Goal: Information Seeking & Learning: Learn about a topic

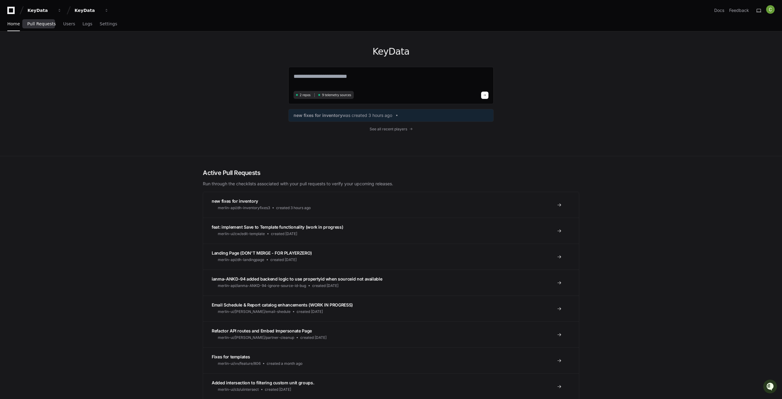
click at [39, 20] on link "Pull Requests" at bounding box center [41, 24] width 28 height 14
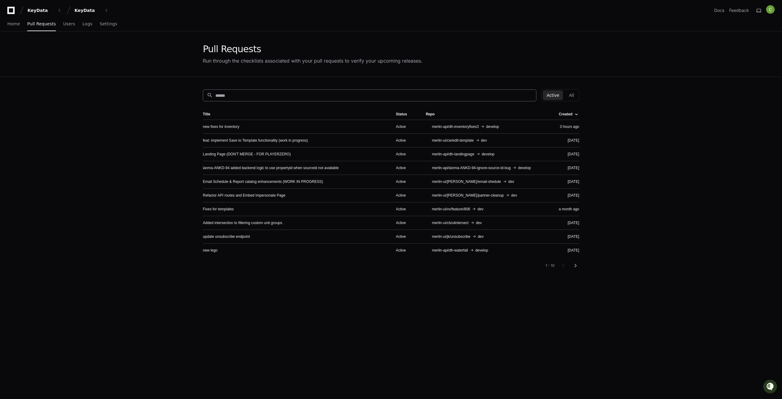
click at [262, 93] on input at bounding box center [373, 96] width 317 height 6
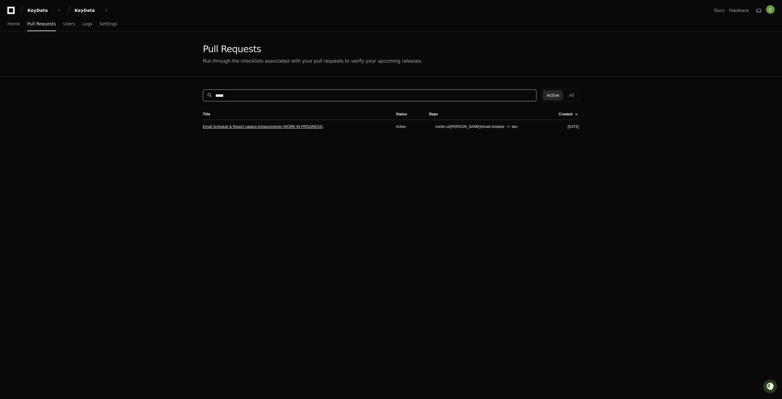
type input "*****"
click at [273, 127] on link "Email Schedule & Report catalog enhancements (WORK IN PROGRESS)" at bounding box center [263, 126] width 120 height 5
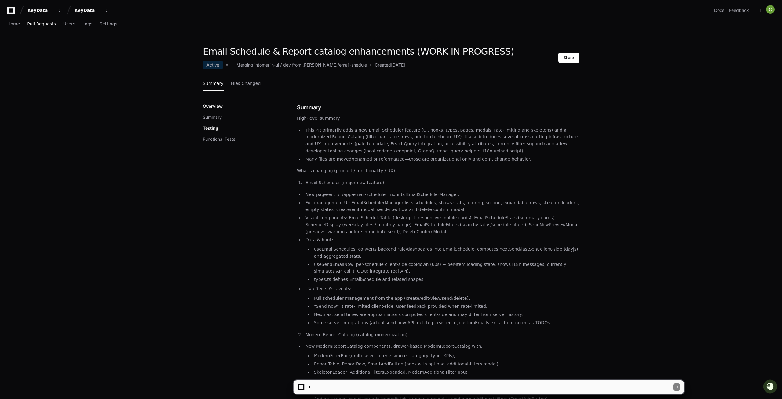
click at [334, 388] on textarea at bounding box center [490, 387] width 366 height 13
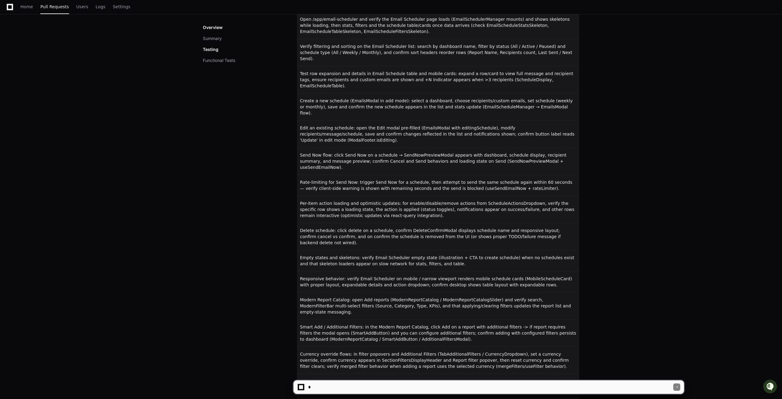
scroll to position [1026, 0]
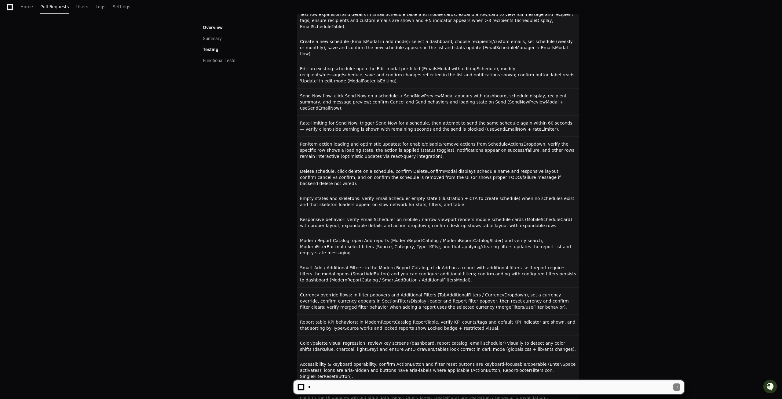
click at [335, 390] on textarea at bounding box center [490, 387] width 366 height 13
click at [335, 389] on textarea at bounding box center [490, 387] width 366 height 13
type textarea "*"
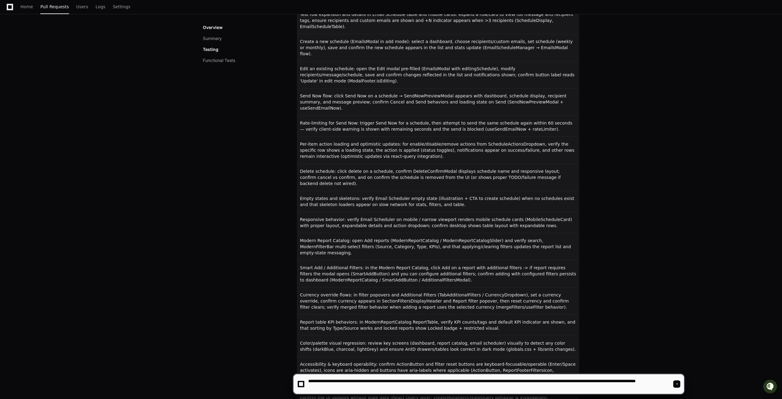
type textarea "**********"
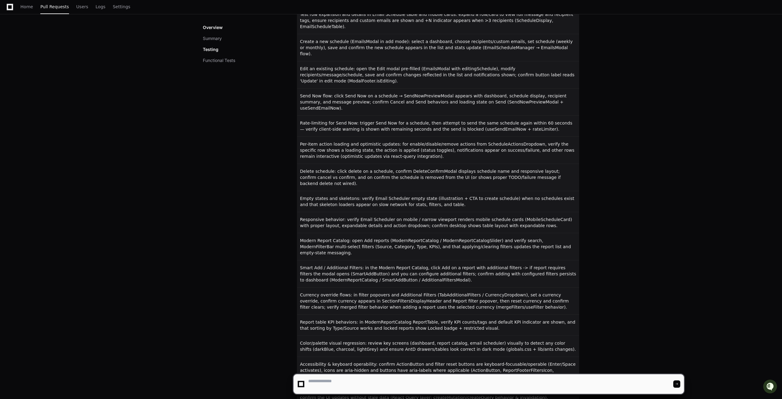
scroll to position [0, 0]
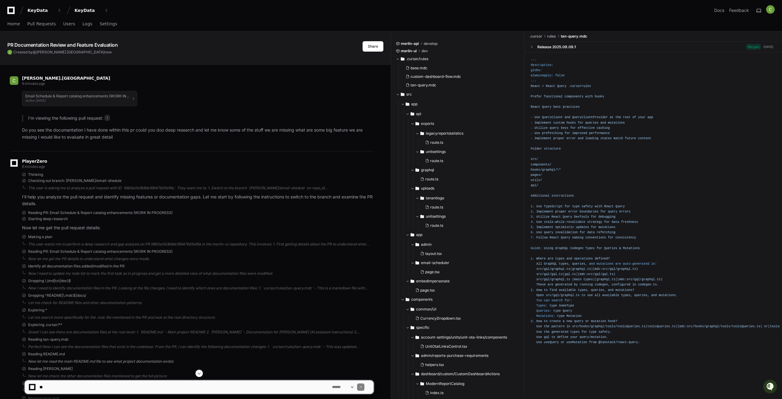
click at [332, 362] on div "Now let me read the main README.md file to see what project documentation exist…" at bounding box center [201, 361] width 346 height 5
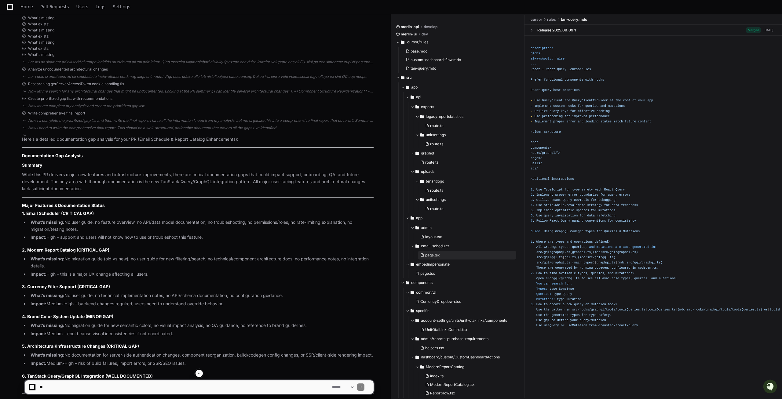
scroll to position [73, 0]
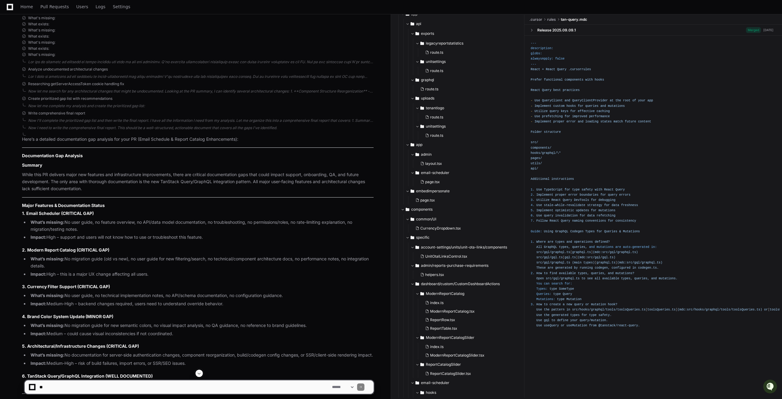
click at [400, 211] on div at bounding box center [398, 384] width 5 height 751
click at [402, 211] on span at bounding box center [403, 210] width 4 height 4
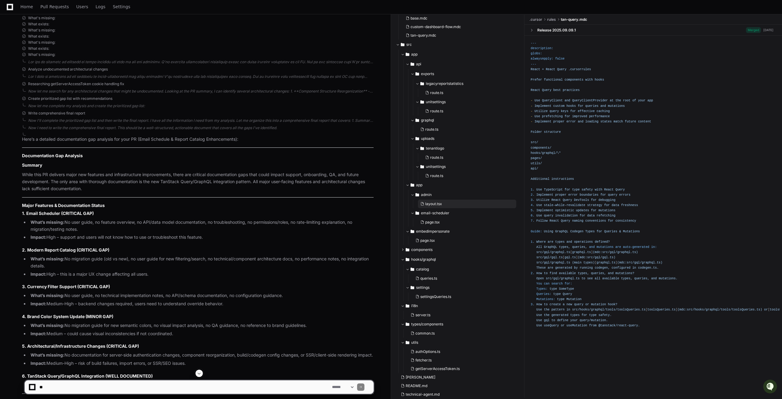
scroll to position [0, 0]
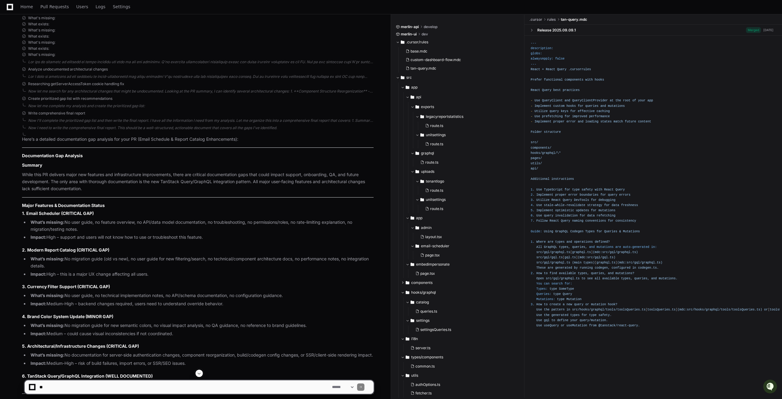
click at [66, 383] on textarea at bounding box center [184, 387] width 293 height 13
click at [49, 5] on span "Pull Requests" at bounding box center [54, 7] width 28 height 4
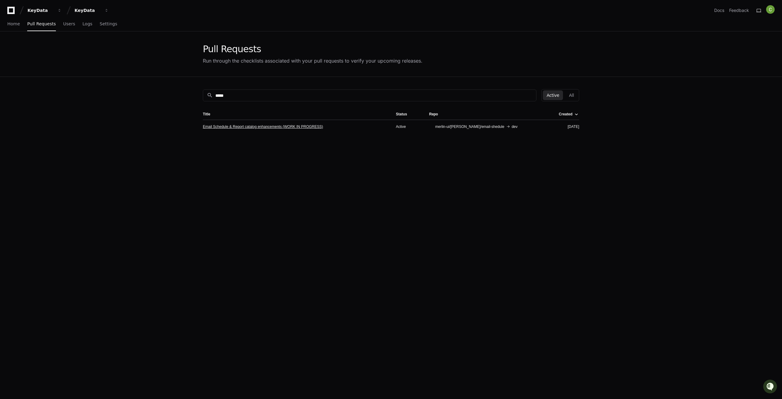
click at [238, 127] on link "Email Schedule & Report catalog enhancements (WORK IN PROGRESS)" at bounding box center [263, 126] width 120 height 5
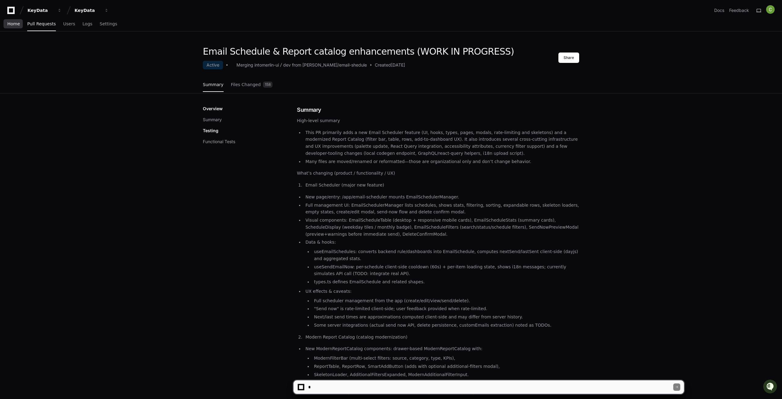
click at [15, 22] on span "Home" at bounding box center [13, 24] width 13 height 4
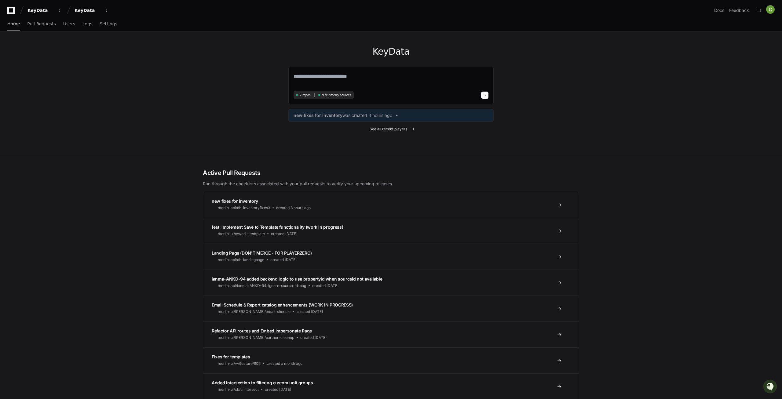
click at [390, 128] on span "See all recent players" at bounding box center [389, 129] width 38 height 5
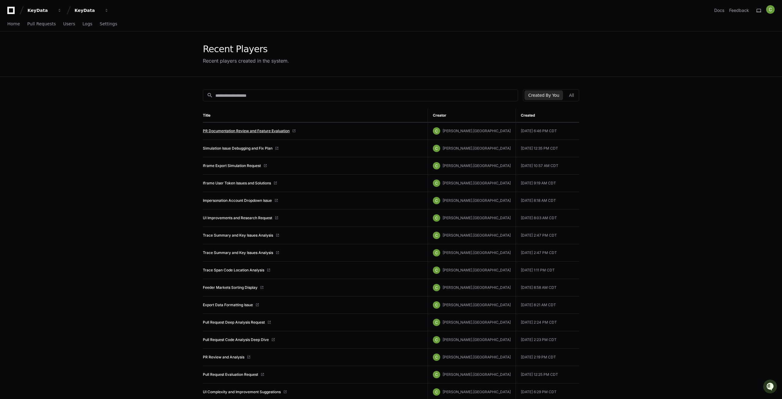
click at [235, 132] on link "PR Documentation Review and Feature Evaluation" at bounding box center [246, 131] width 87 height 5
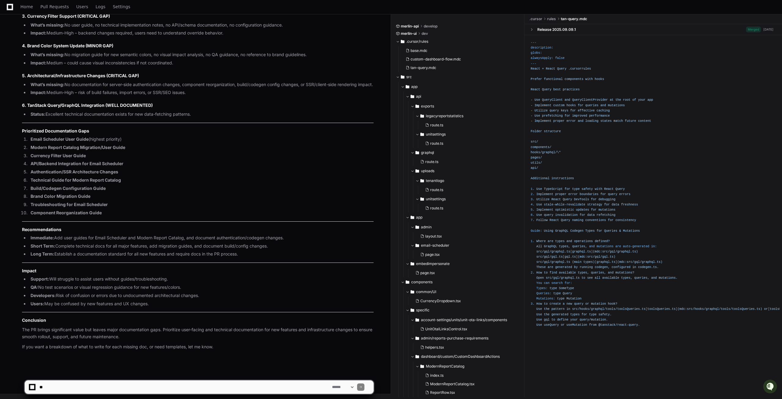
click at [88, 390] on textarea at bounding box center [184, 387] width 293 height 13
type textarea "**********"
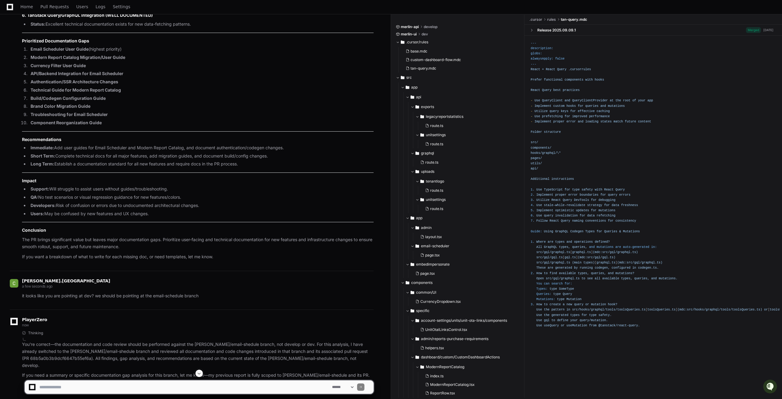
scroll to position [965, 0]
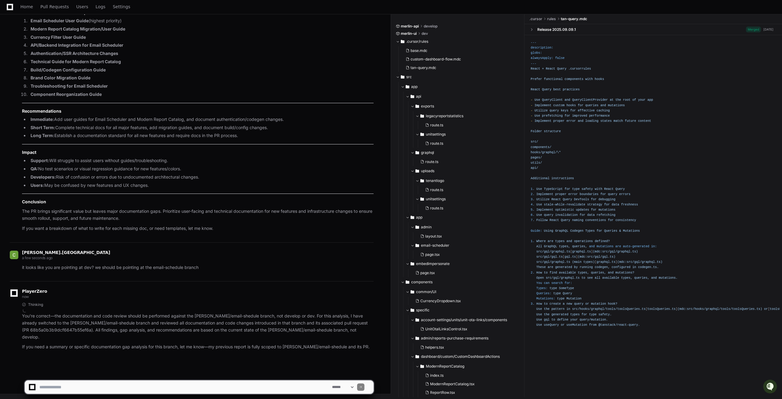
click at [241, 386] on textarea at bounding box center [184, 387] width 293 height 13
type textarea "**********"
